Goal: Task Accomplishment & Management: Complete application form

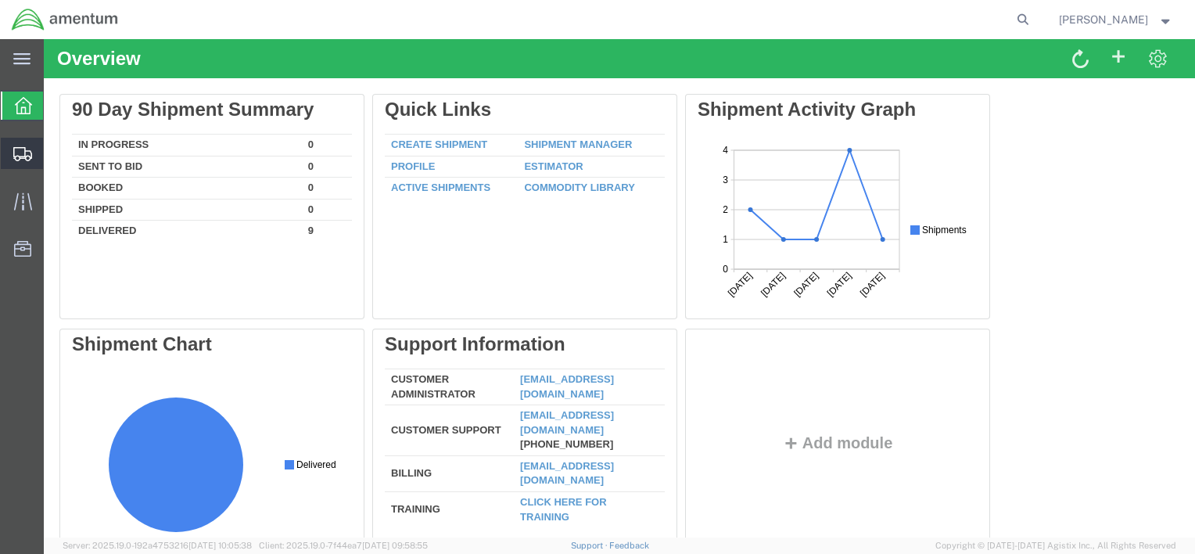
click at [0, 0] on span "Create from Template" at bounding box center [0, 0] width 0 height 0
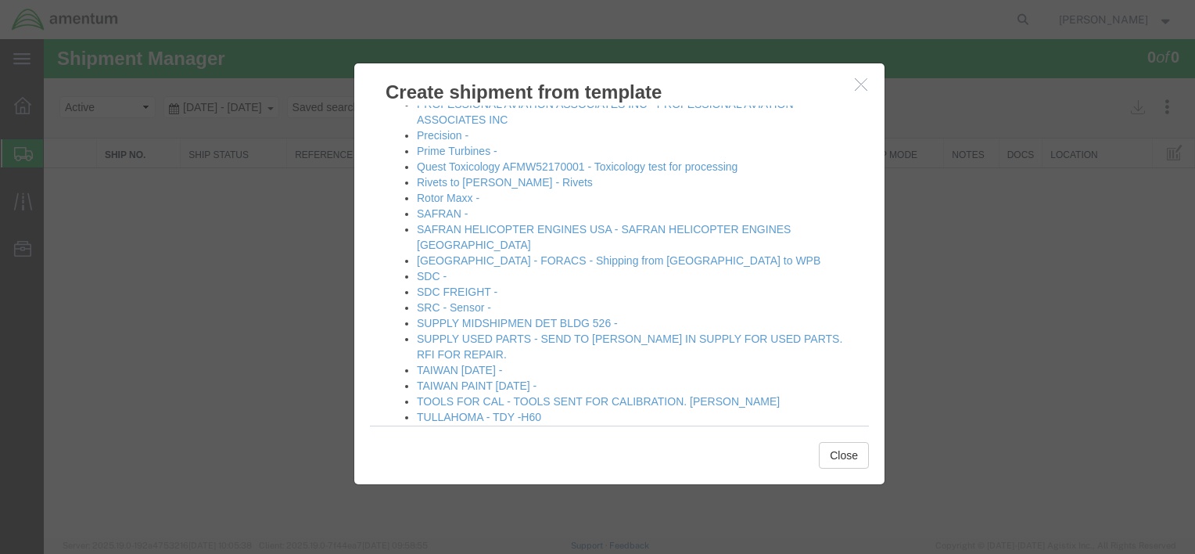
scroll to position [880, 0]
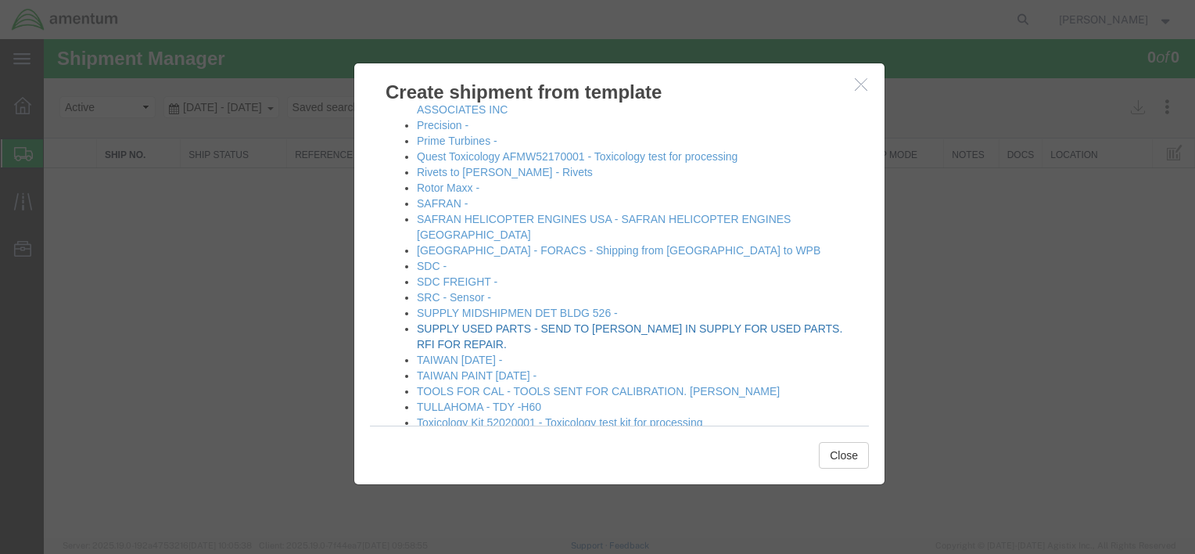
click at [529, 322] on link "SUPPLY USED PARTS - SEND TO [PERSON_NAME] IN SUPPLY FOR USED PARTS. RFI FOR REP…" at bounding box center [630, 336] width 426 height 28
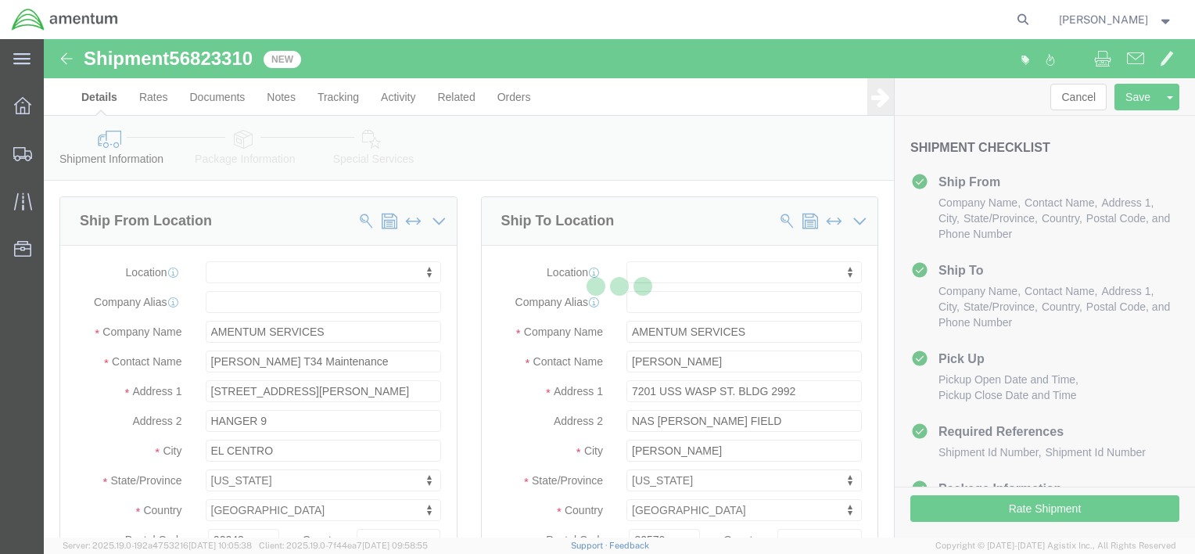
select select
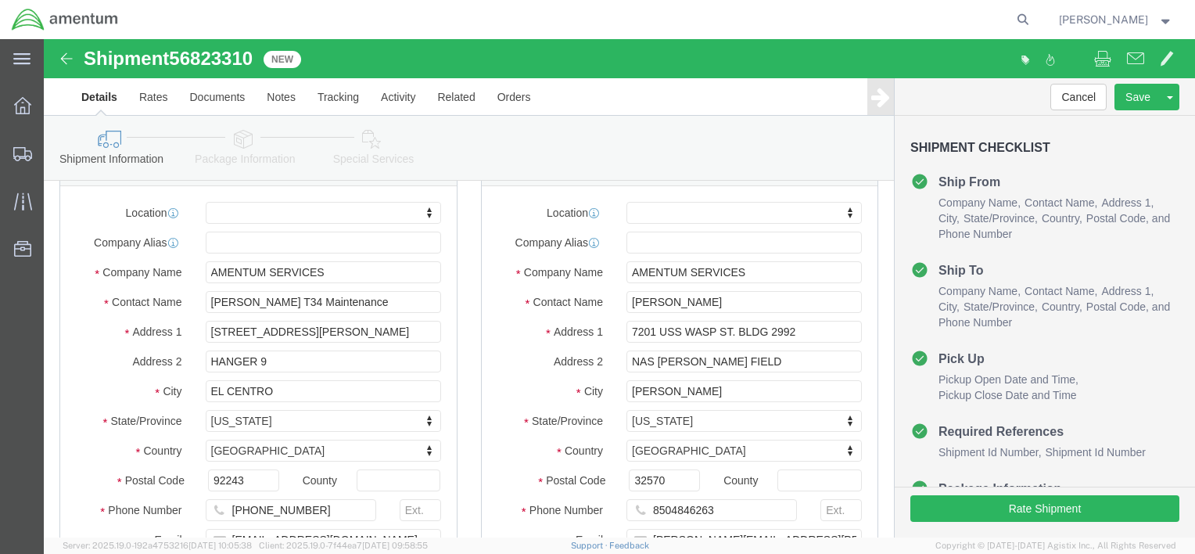
scroll to position [235, 0]
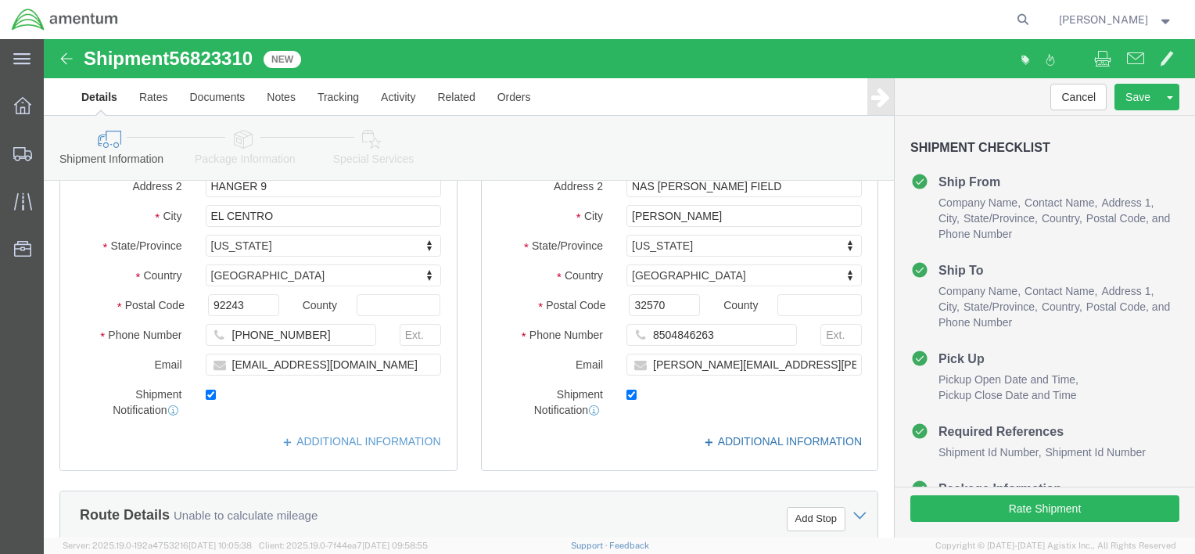
click link "ADDITIONAL INFORMATION"
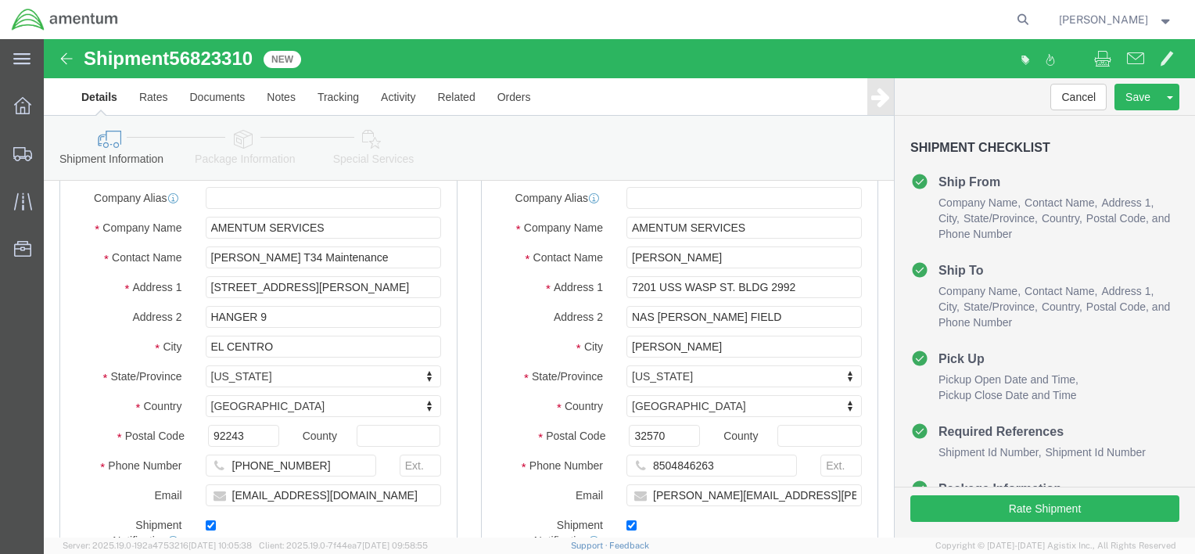
scroll to position [78, 0]
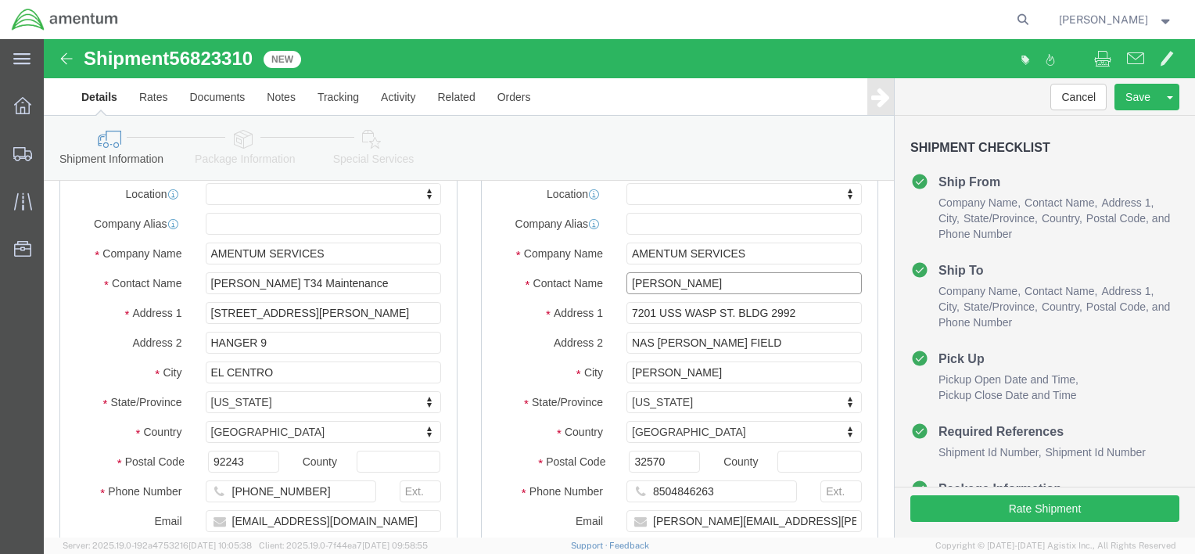
drag, startPoint x: 665, startPoint y: 244, endPoint x: 570, endPoint y: 242, distance: 95.5
click div "[PERSON_NAME]"
type input "a"
click div "Shipment Information Package Information Special Services Loading Routing"
click input "ATTN: AMENTUM HUMAN RESOURCES"
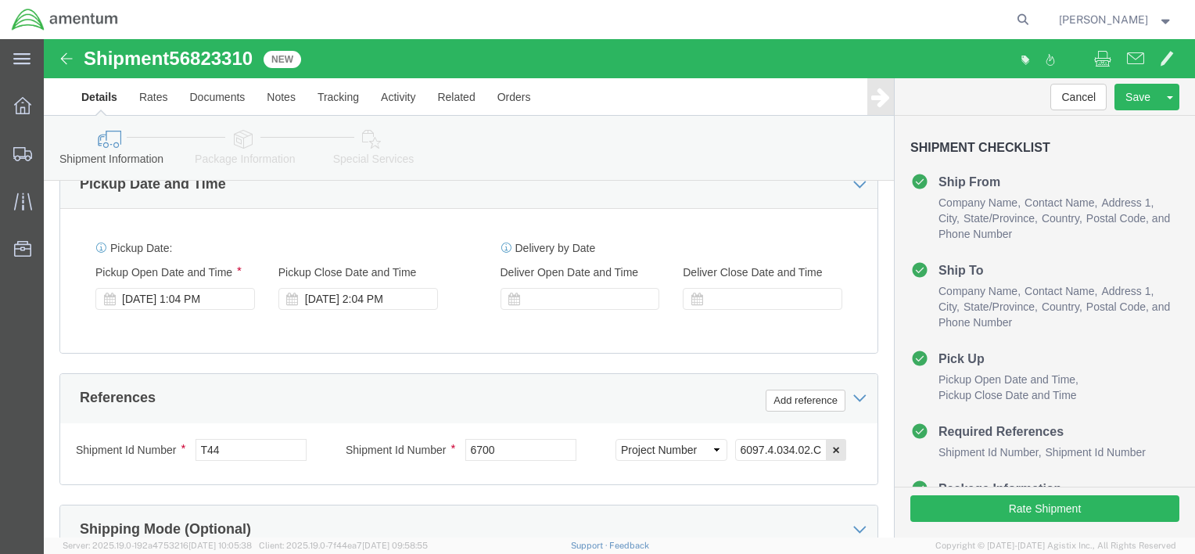
scroll to position [939, 0]
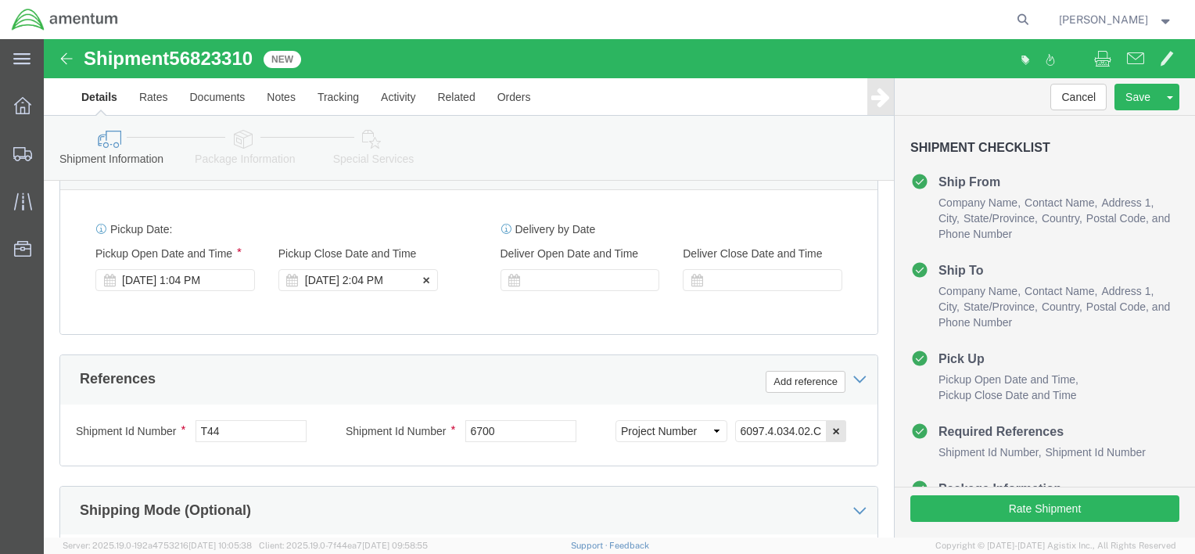
type input "ATTN: AMENTUM HUMAN RESOURCES [PERSON_NAME]"
click div "[DATE] 2:04 PM"
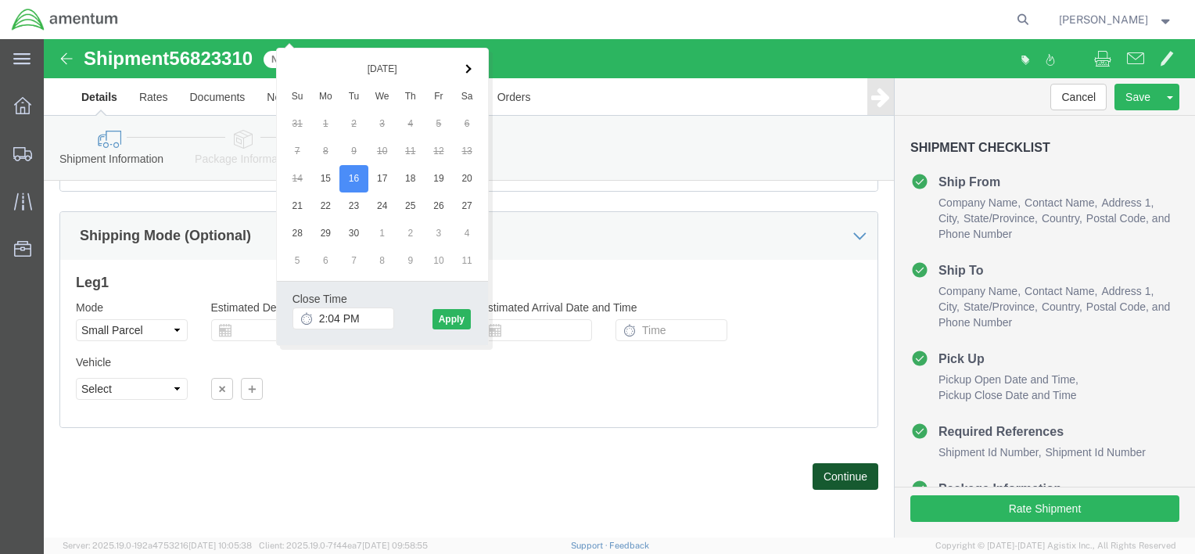
click button "Continue"
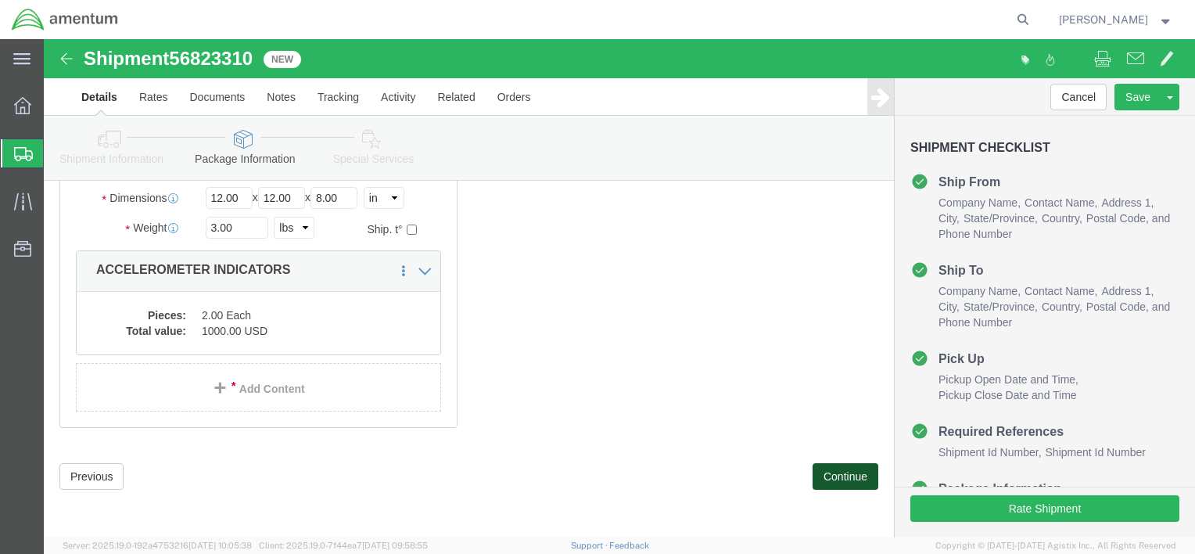
scroll to position [110, 0]
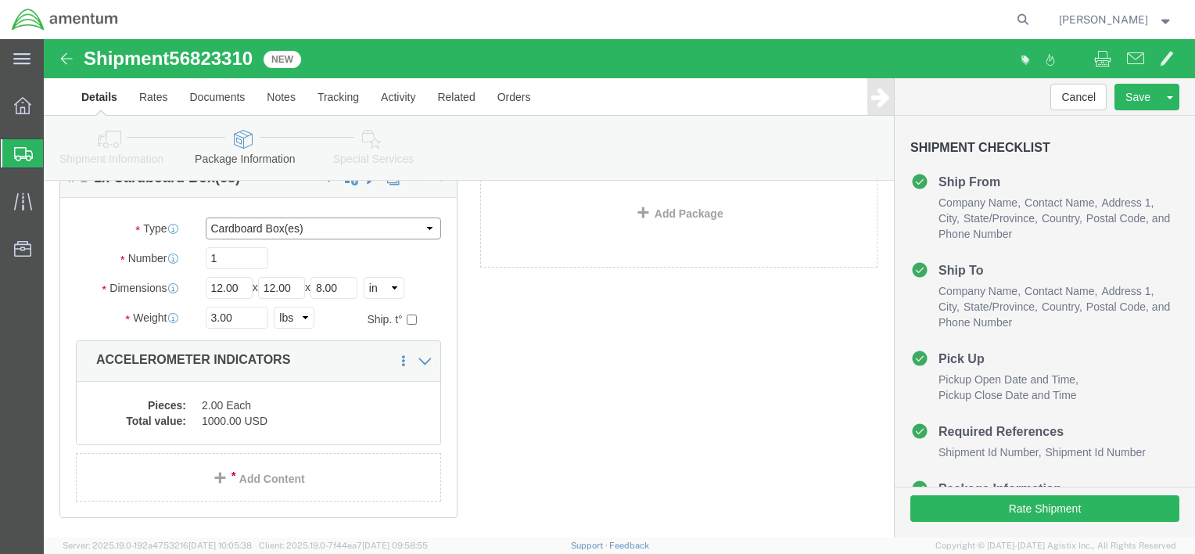
click select "Select Bale(s) Basket(s) Bolt(s) Bottle(s) Buckets Bulk Bundle(s) Can(s) Cardbo…"
select select "ENV"
click select "Select Bale(s) Basket(s) Bolt(s) Bottle(s) Buckets Bulk Bundle(s) Can(s) Cardbo…"
type input "9.50"
type input "12.50"
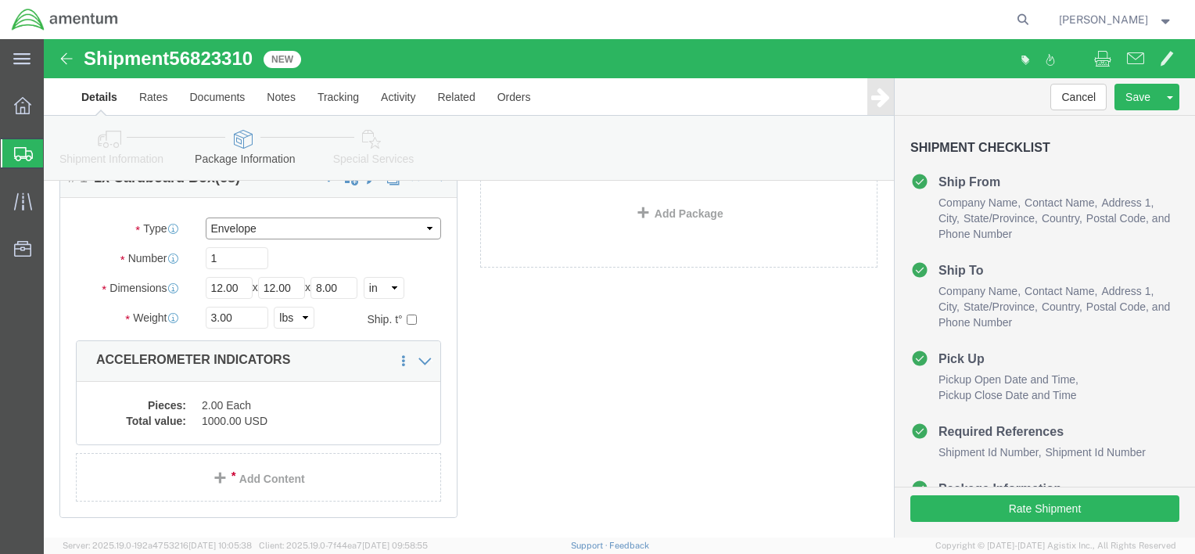
type input "0.25"
type input "1"
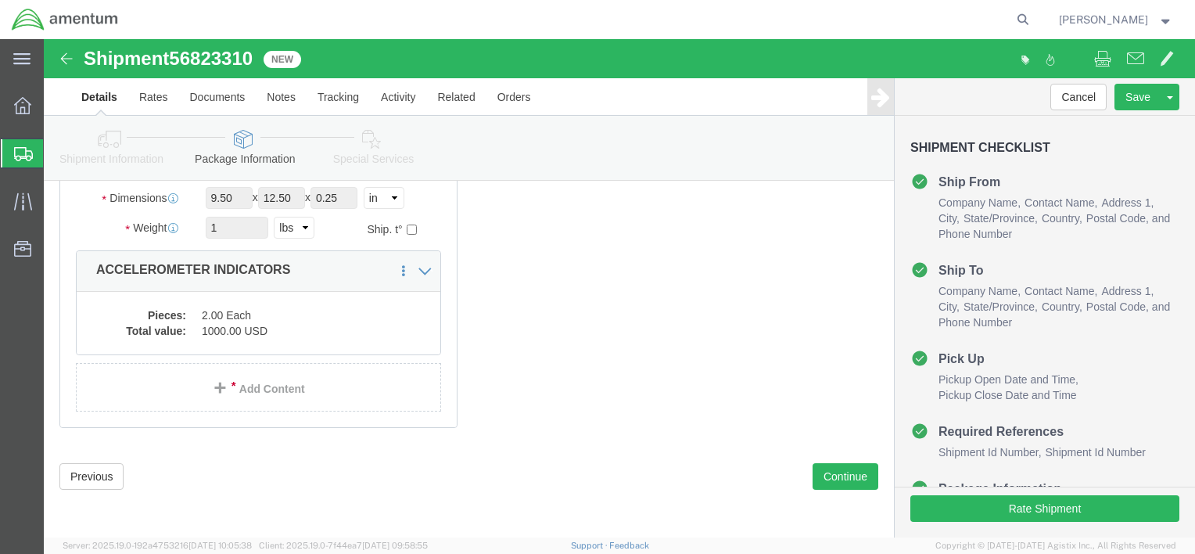
scroll to position [200, 0]
click icon
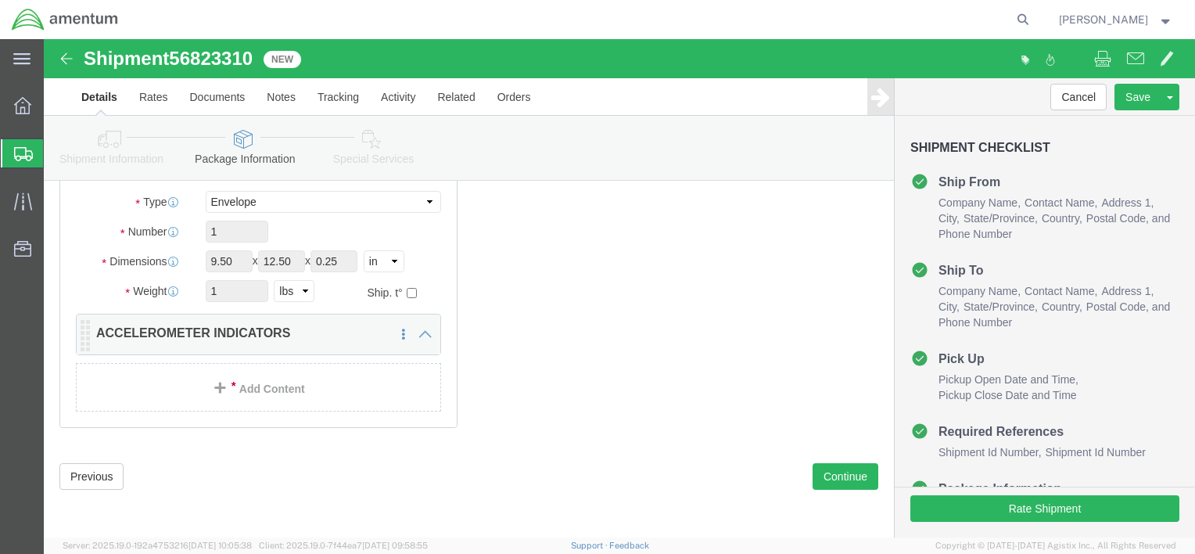
scroll to position [138, 0]
click icon
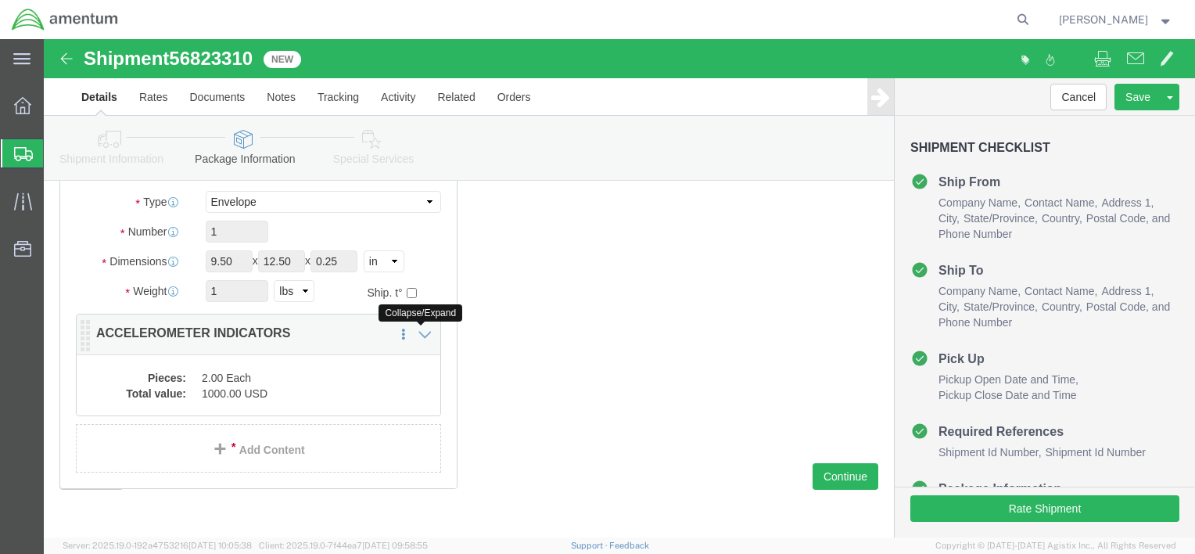
scroll to position [200, 0]
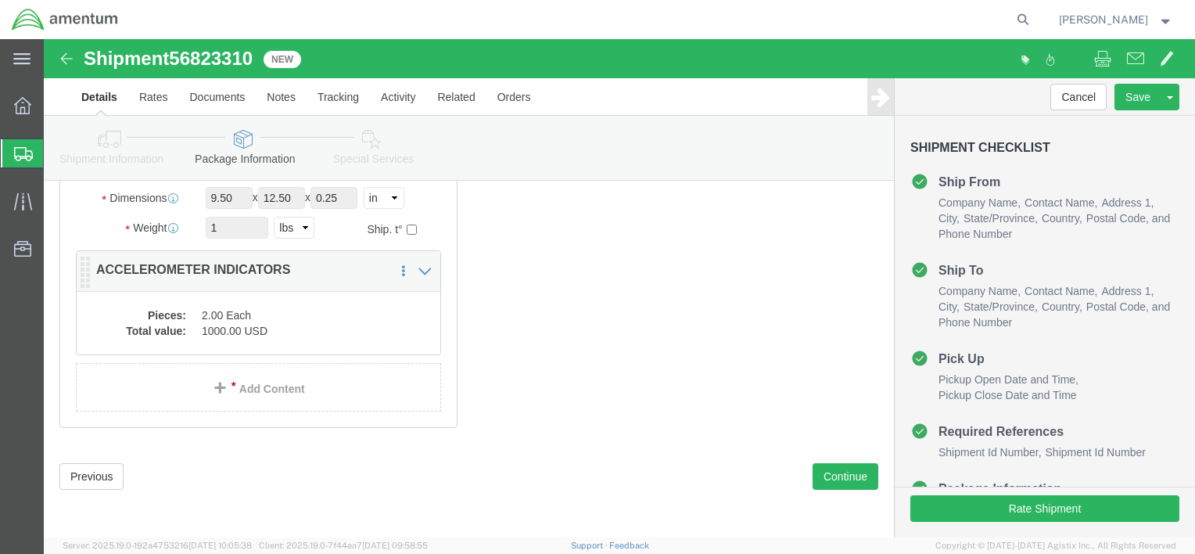
click dd "2.00 Each"
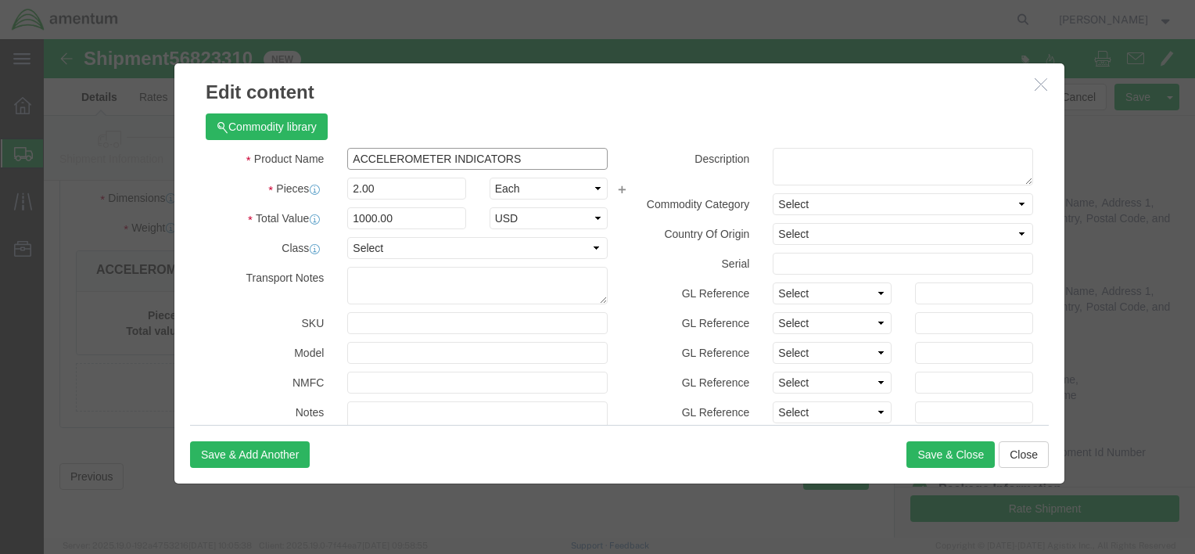
drag, startPoint x: 476, startPoint y: 119, endPoint x: 264, endPoint y: 102, distance: 212.7
click div "Commodity library Product Name ACCELEROMETER INDICATORS Pieces 2.00 Select Bag …"
type input "DOCUMENTS"
click div "Commodity library"
drag, startPoint x: 337, startPoint y: 149, endPoint x: 290, endPoint y: 156, distance: 47.6
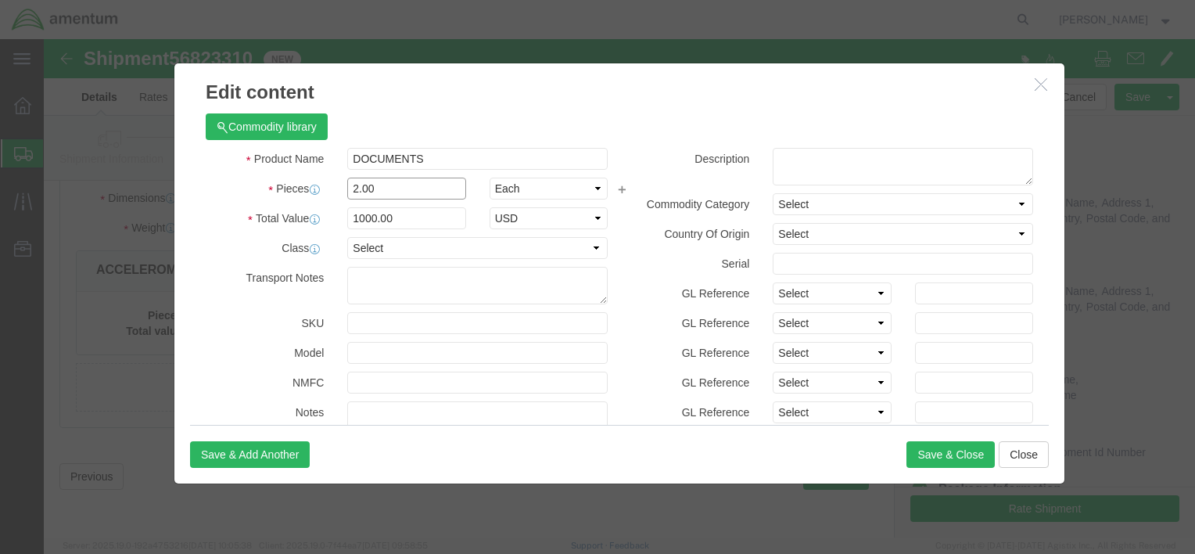
click div "2.00"
type input "1"
type input "500"
drag, startPoint x: 350, startPoint y: 178, endPoint x: 243, endPoint y: 181, distance: 107.2
click div "Total Value 500 Select ADP AED AFN ALL AMD AOA ARS ATS AUD AWG AZN BAM BBD BDT …"
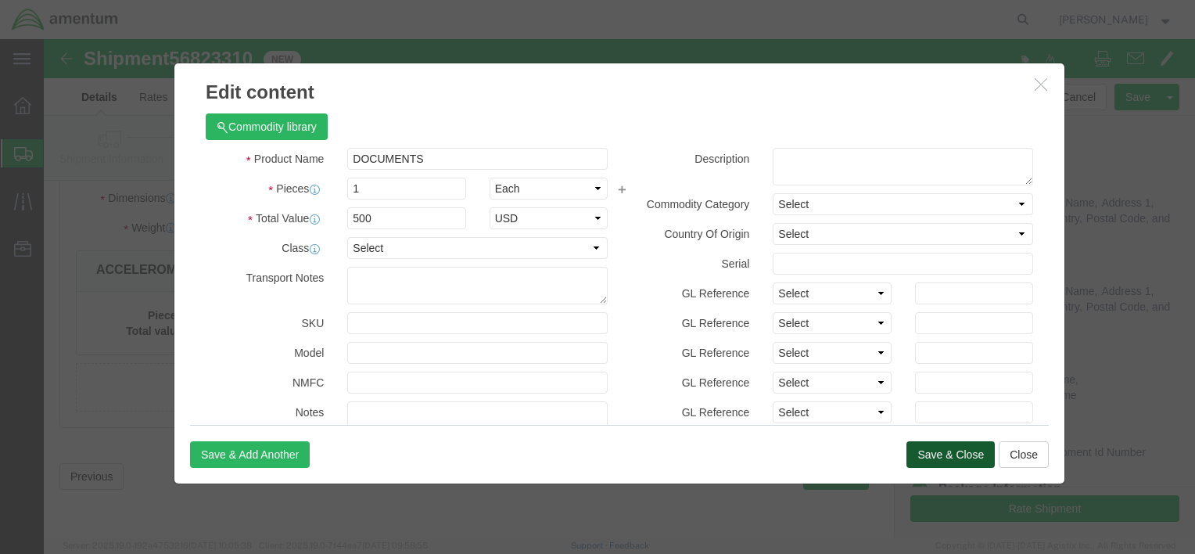
click button "Save & Close"
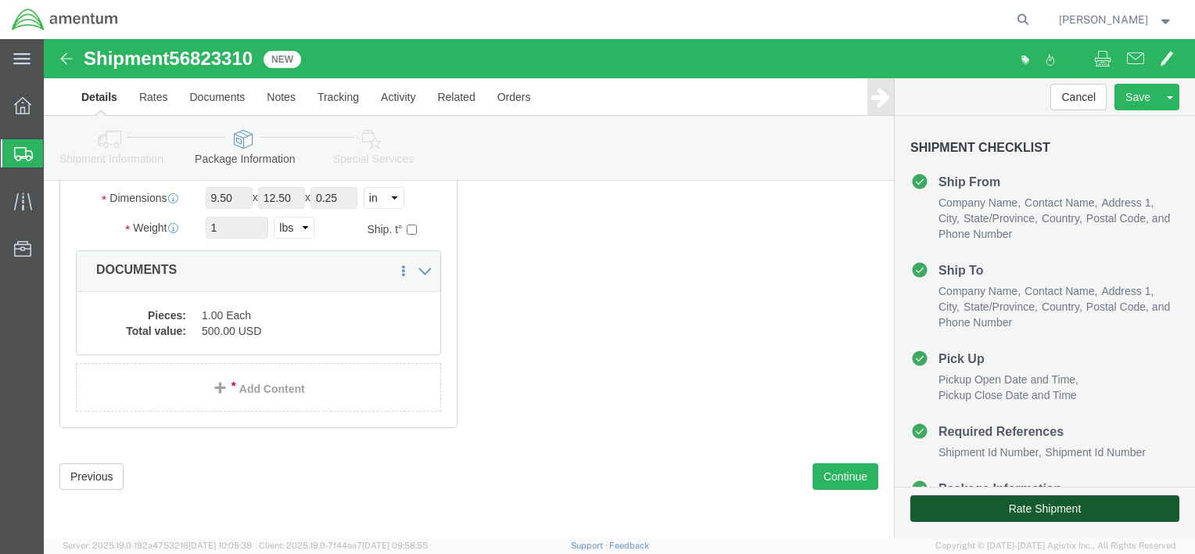
click button "Rate Shipment"
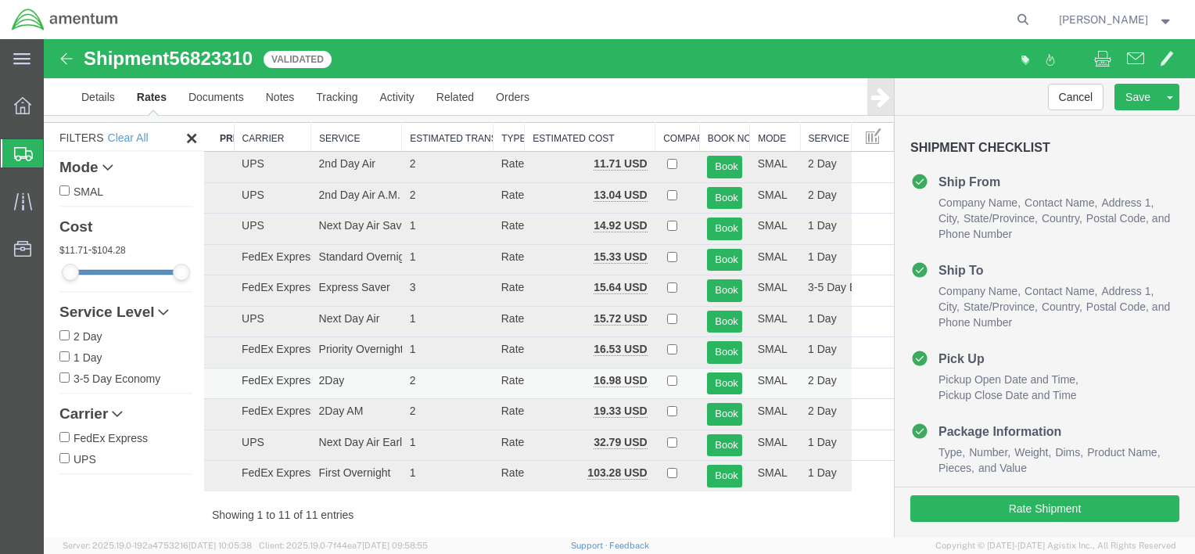
scroll to position [0, 0]
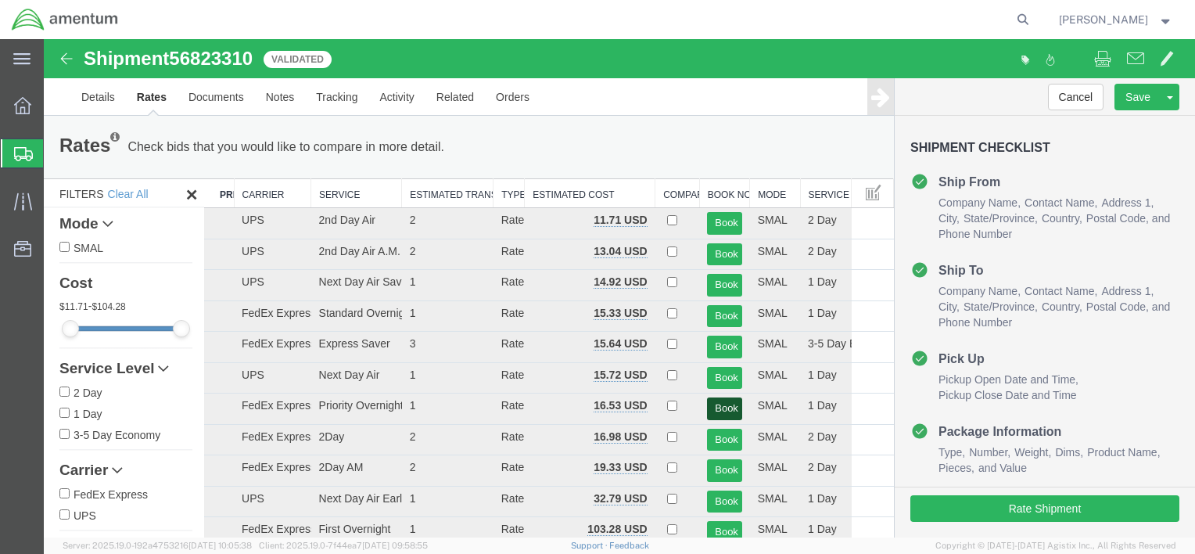
click at [714, 404] on button "Book" at bounding box center [724, 408] width 34 height 23
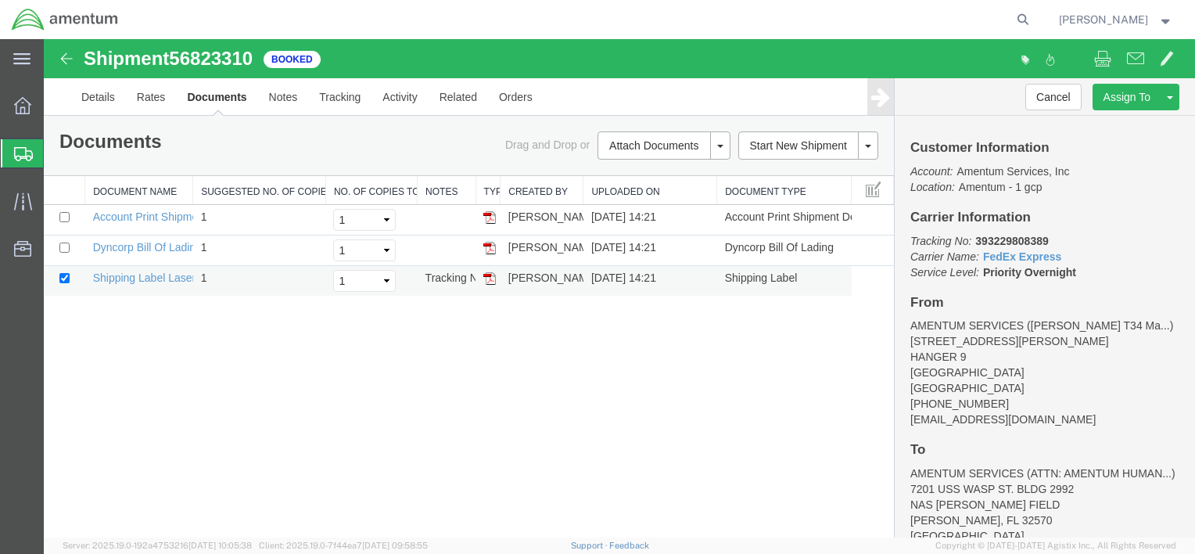
click at [491, 275] on img at bounding box center [489, 278] width 13 height 13
